Goal: Information Seeking & Learning: Find specific page/section

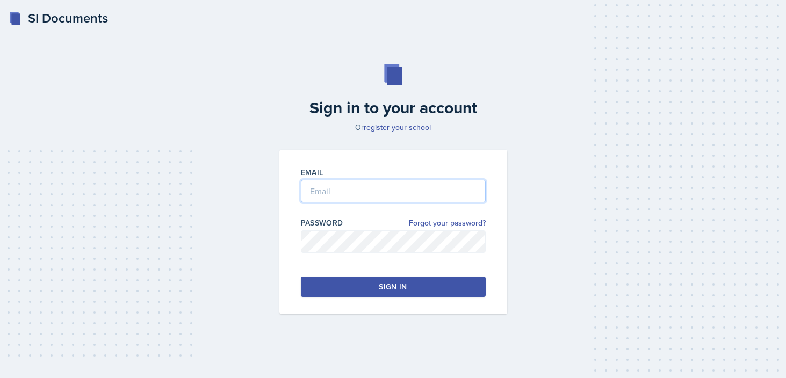
type input "[EMAIL_ADDRESS][DOMAIN_NAME]"
click at [377, 283] on button "Sign in" at bounding box center [393, 287] width 185 height 20
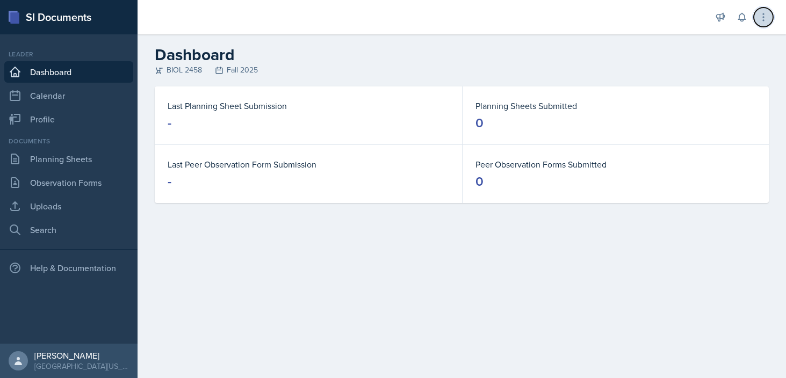
click at [759, 19] on icon at bounding box center [763, 17] width 11 height 11
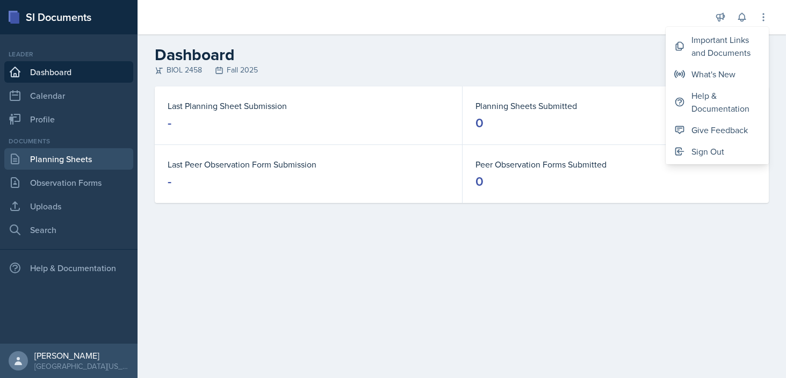
click at [68, 163] on link "Planning Sheets" at bounding box center [68, 159] width 129 height 22
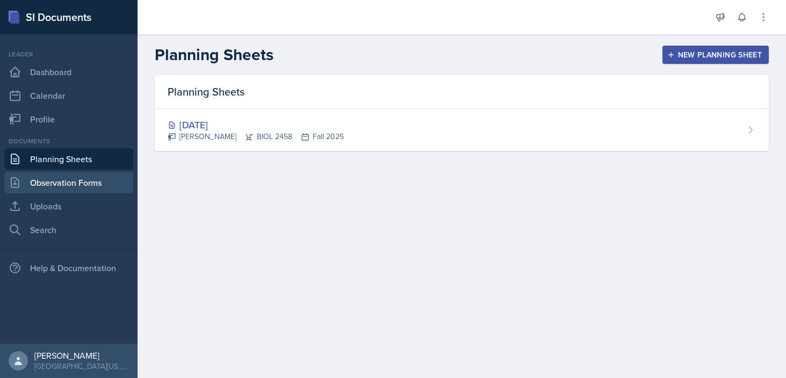
click at [74, 180] on link "Observation Forms" at bounding box center [68, 183] width 129 height 22
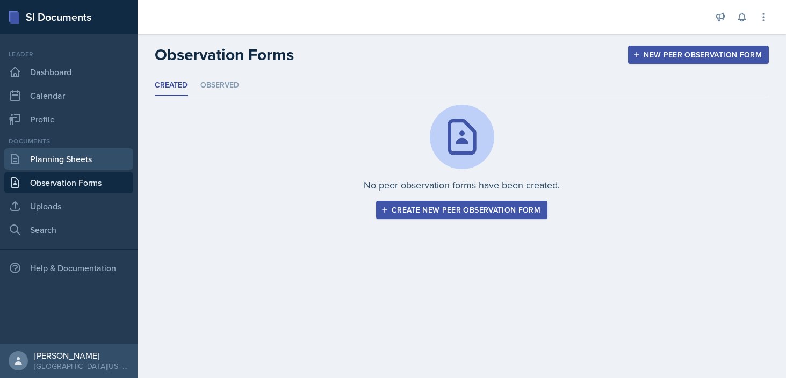
click at [77, 151] on link "Planning Sheets" at bounding box center [68, 159] width 129 height 22
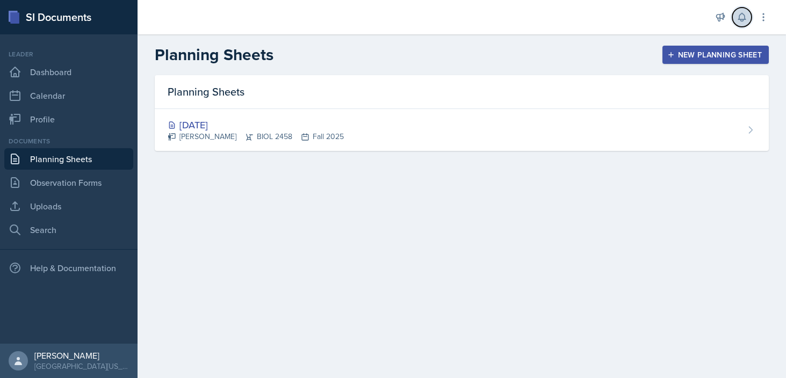
click at [749, 20] on button at bounding box center [742, 17] width 19 height 19
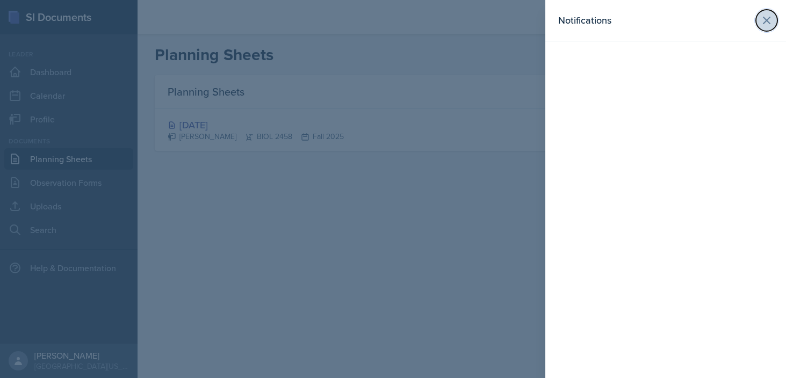
click at [758, 21] on button at bounding box center [767, 21] width 22 height 22
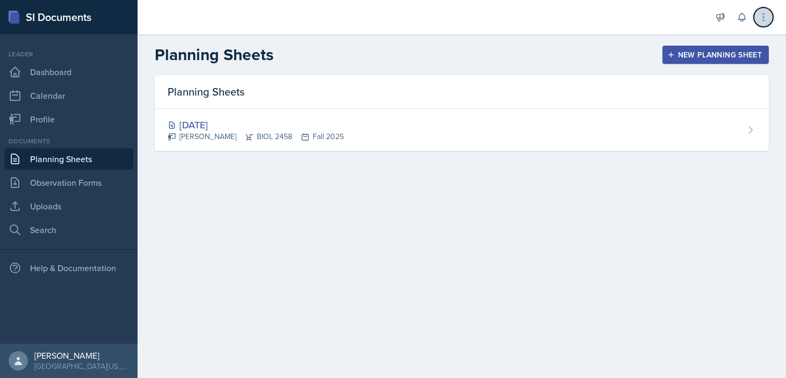
click at [768, 20] on icon at bounding box center [763, 17] width 11 height 11
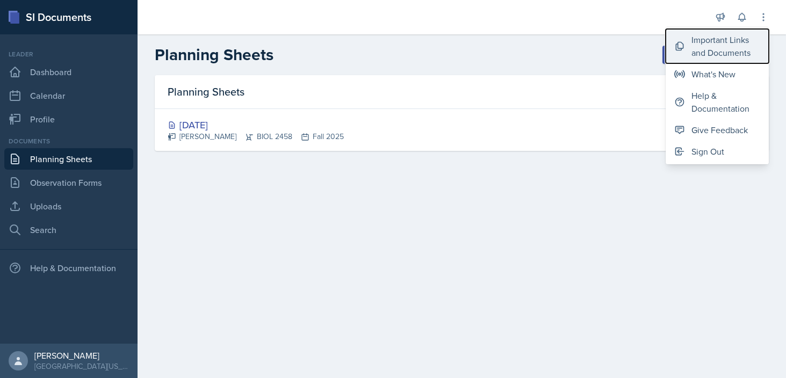
click at [724, 55] on div "Important Links and Documents" at bounding box center [726, 46] width 69 height 26
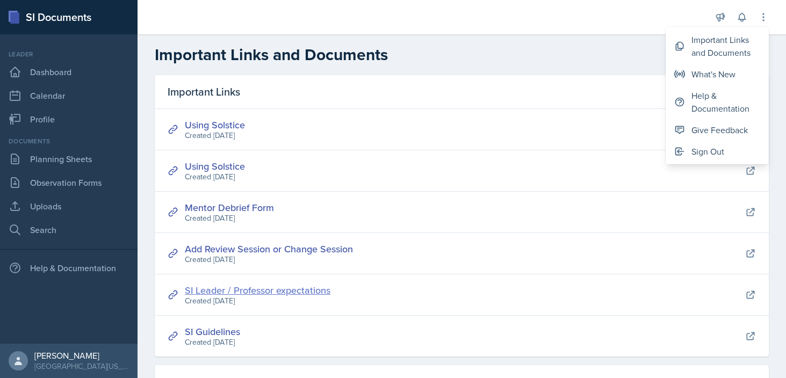
click at [287, 289] on link "SI Leader / Professor expectations" at bounding box center [258, 290] width 146 height 13
